Goal: Task Accomplishment & Management: Complete application form

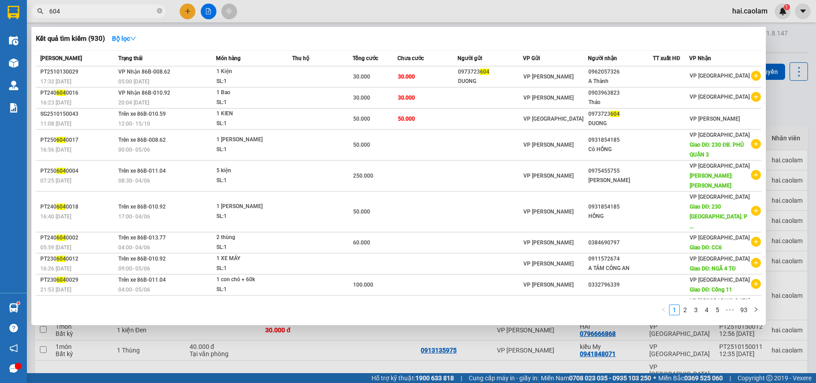
click at [124, 13] on input "604" at bounding box center [102, 11] width 106 height 10
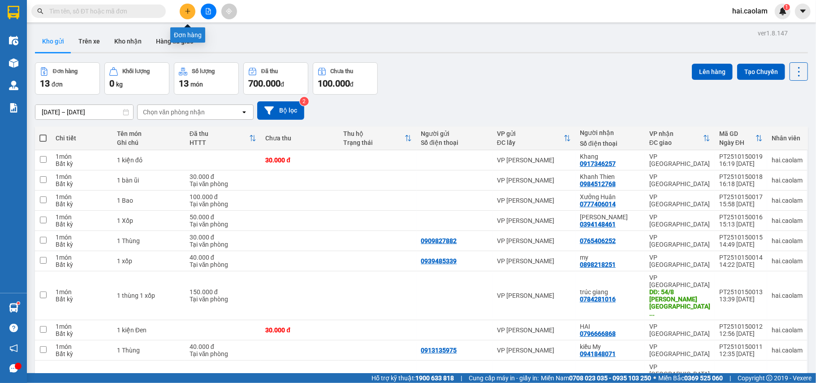
click at [188, 14] on button at bounding box center [188, 12] width 16 height 16
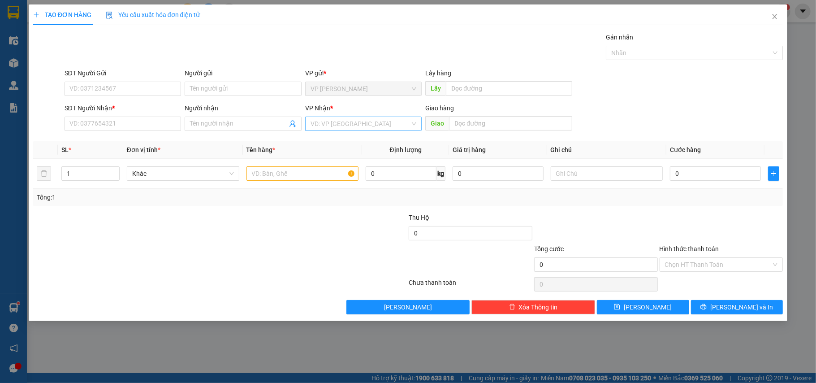
click at [348, 130] on input "search" at bounding box center [360, 123] width 100 height 13
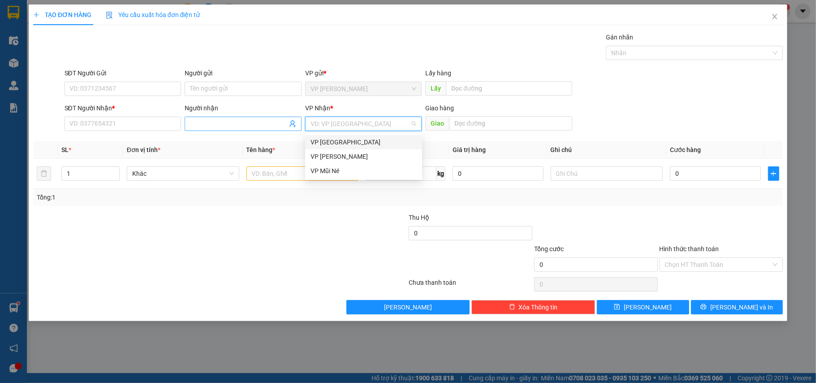
click at [238, 126] on input "Người nhận" at bounding box center [238, 124] width 97 height 10
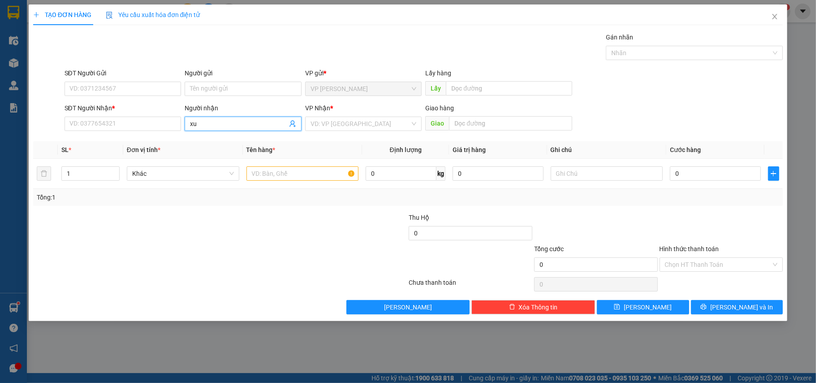
type input "x"
type input "Thiên Phúc"
click at [290, 261] on div at bounding box center [345, 259] width 125 height 31
click at [778, 17] on icon "close" at bounding box center [774, 16] width 7 height 7
